Goal: Navigation & Orientation: Understand site structure

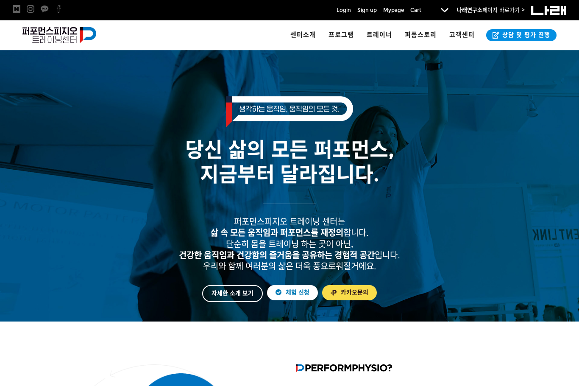
click at [390, 118] on span "· 기능회복 & 체력향상 프로그램" at bounding box center [376, 114] width 79 height 7
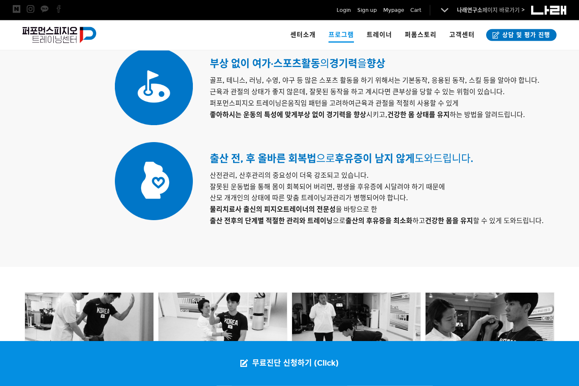
scroll to position [666, 0]
click at [320, 82] on link "· 이용방법" at bounding box center [324, 78] width 68 height 19
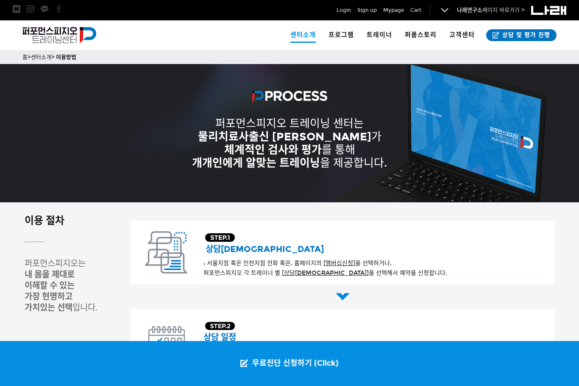
click at [59, 33] on img at bounding box center [59, 35] width 74 height 16
